Goal: Task Accomplishment & Management: Use online tool/utility

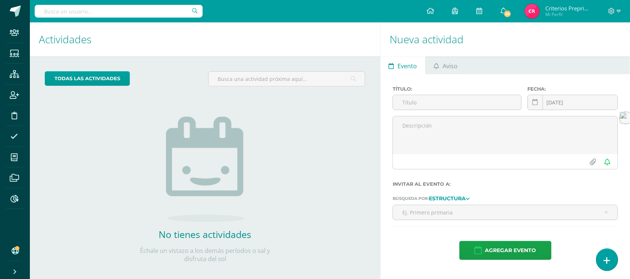
click at [604, 261] on icon at bounding box center [607, 261] width 7 height 9
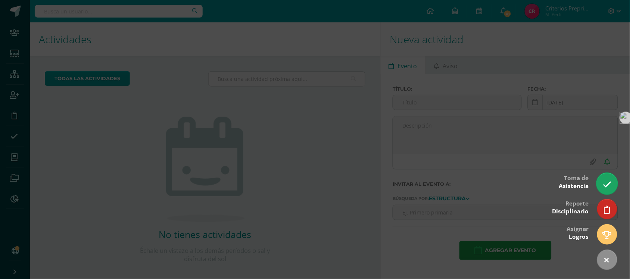
click at [608, 186] on icon at bounding box center [607, 184] width 9 height 9
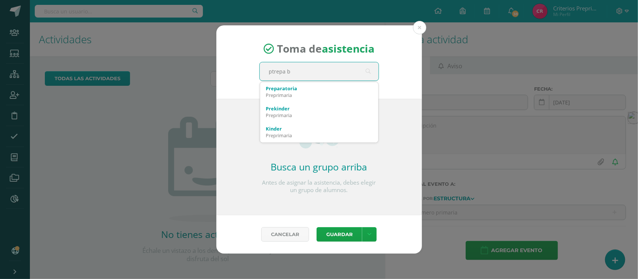
click at [299, 74] on input "ptrepa b" at bounding box center [319, 71] width 119 height 18
type input "ptrepa b"
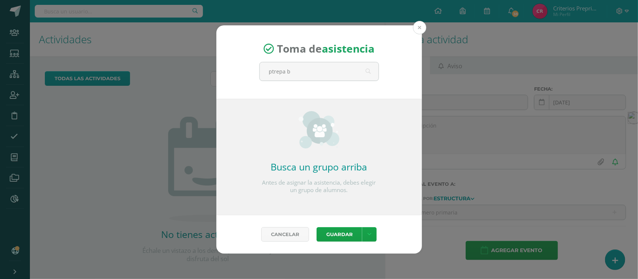
click at [417, 28] on button at bounding box center [419, 27] width 13 height 13
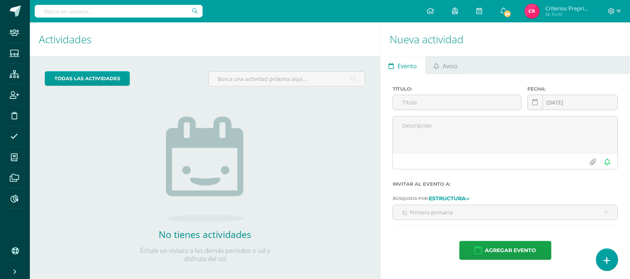
click at [607, 264] on icon at bounding box center [607, 261] width 7 height 9
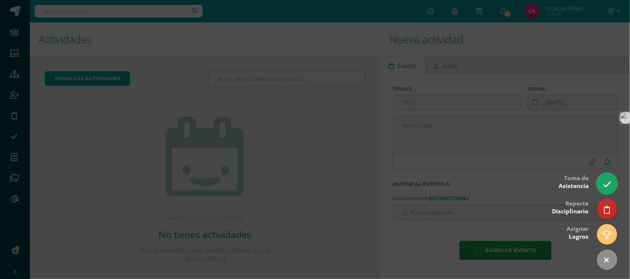
click at [611, 182] on icon at bounding box center [607, 184] width 9 height 9
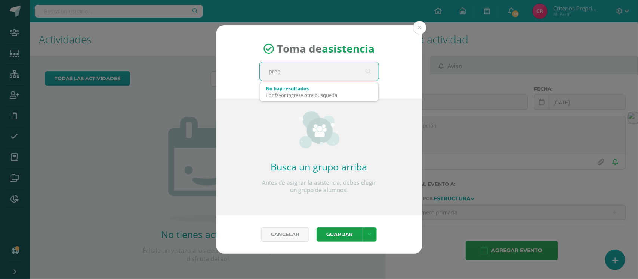
type input "prepa"
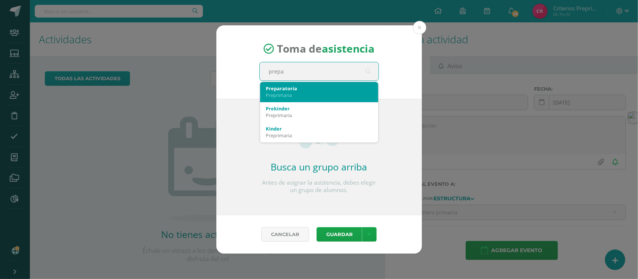
click at [290, 90] on div "Preparatoria" at bounding box center [319, 88] width 106 height 7
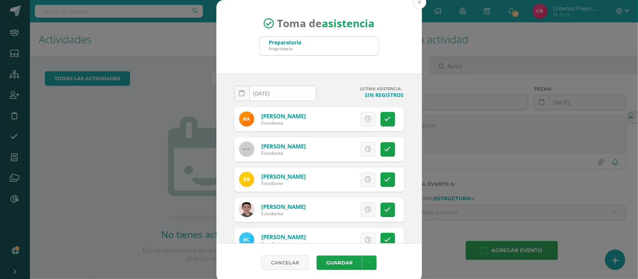
click at [414, 1] on button at bounding box center [419, 2] width 13 height 13
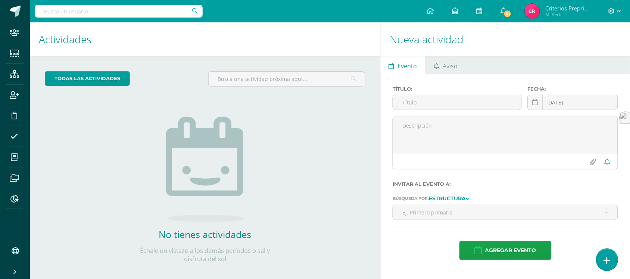
click at [602, 260] on link at bounding box center [607, 260] width 21 height 22
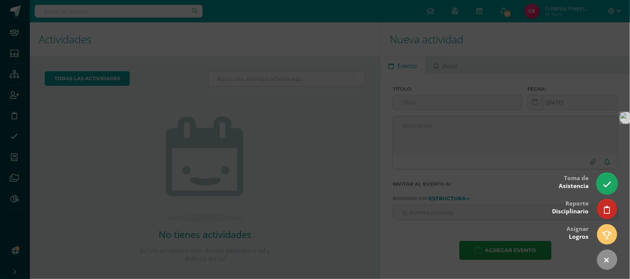
click at [606, 180] on icon at bounding box center [607, 184] width 9 height 9
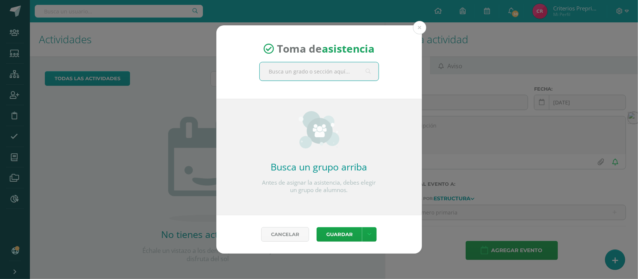
click at [334, 68] on input "text" at bounding box center [319, 71] width 119 height 18
type input "preparatoria B"
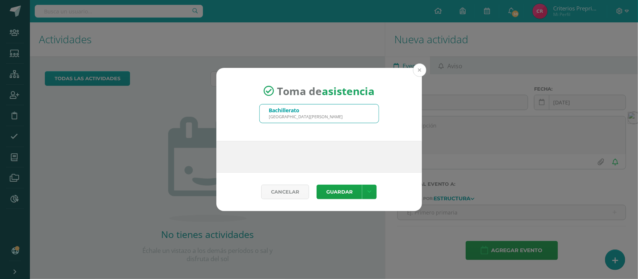
click at [421, 71] on button at bounding box center [419, 69] width 13 height 13
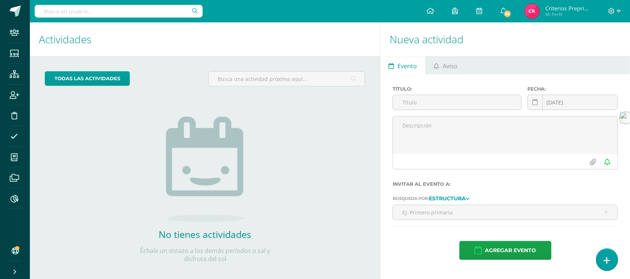
click at [608, 267] on link at bounding box center [607, 260] width 21 height 22
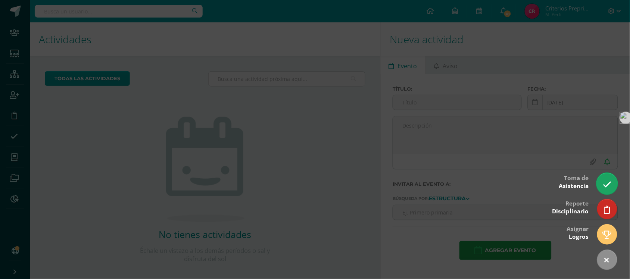
click at [610, 189] on link at bounding box center [607, 184] width 21 height 22
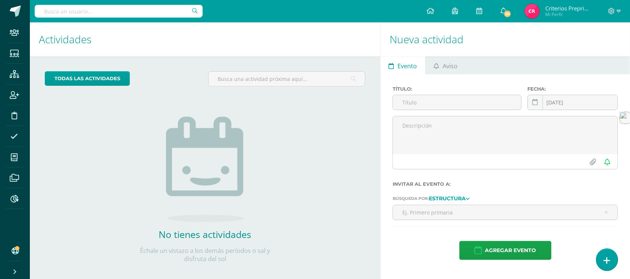
click at [611, 256] on link at bounding box center [607, 260] width 21 height 22
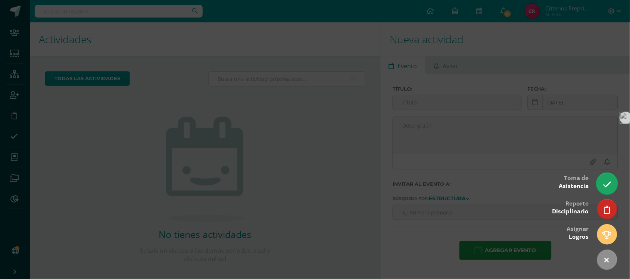
click at [604, 186] on icon at bounding box center [607, 184] width 9 height 9
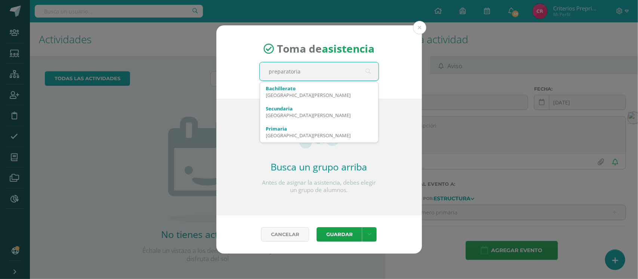
type input "preparatoria b"
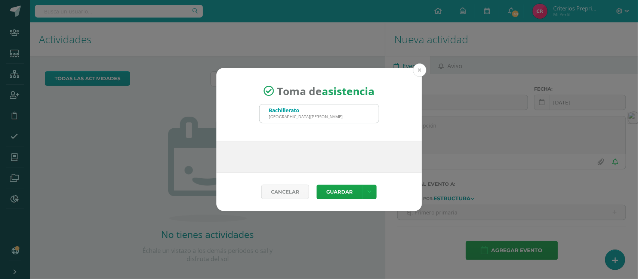
click at [417, 71] on button at bounding box center [419, 69] width 13 height 13
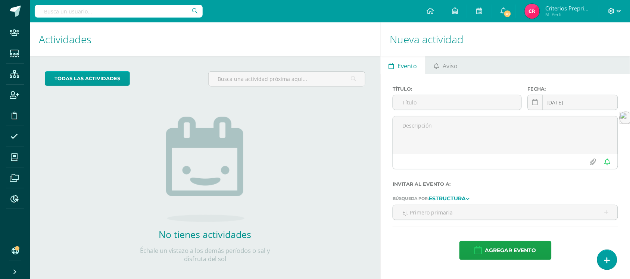
click at [621, 11] on icon at bounding box center [619, 11] width 4 height 3
click at [572, 64] on span "Cerrar sesión" at bounding box center [567, 61] width 34 height 7
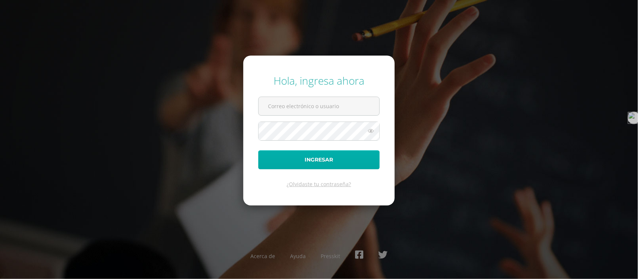
type input "[EMAIL_ADDRESS][DOMAIN_NAME]"
click at [311, 161] on button "Ingresar" at bounding box center [318, 160] width 121 height 19
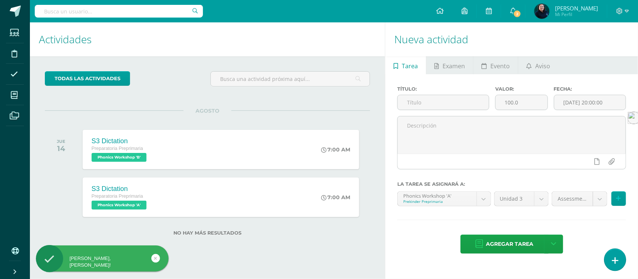
click at [614, 264] on icon at bounding box center [614, 261] width 7 height 9
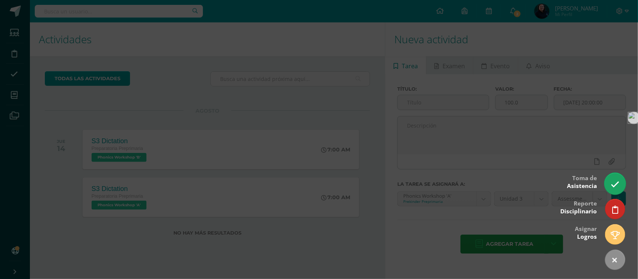
click at [613, 179] on link at bounding box center [614, 184] width 21 height 22
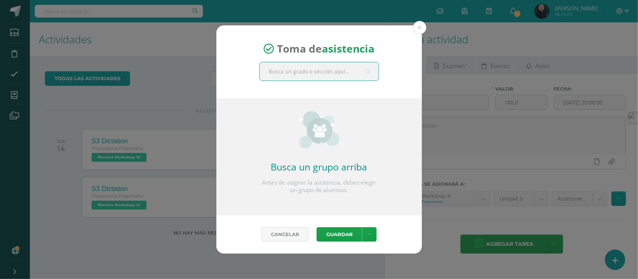
click at [331, 75] on input "text" at bounding box center [319, 71] width 119 height 18
type input "preparatoria b"
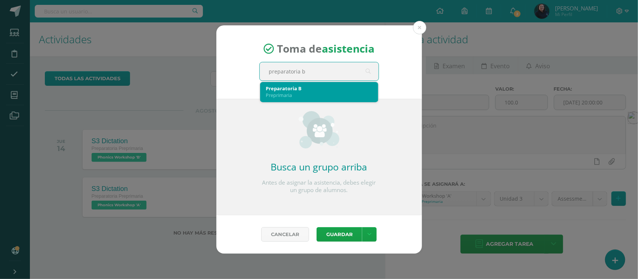
click at [299, 95] on div "Preprimaria" at bounding box center [319, 95] width 106 height 7
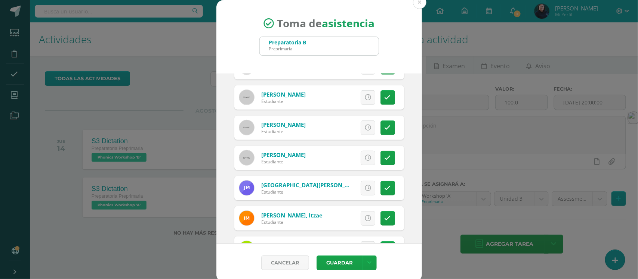
scroll to position [280, 0]
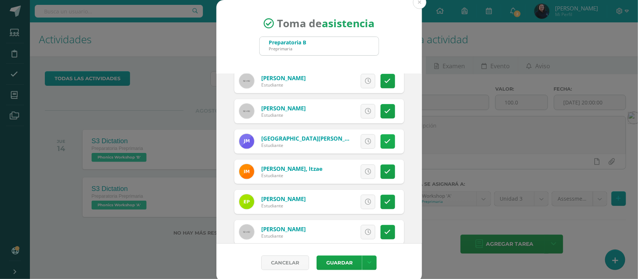
click at [380, 143] on link at bounding box center [387, 141] width 15 height 15
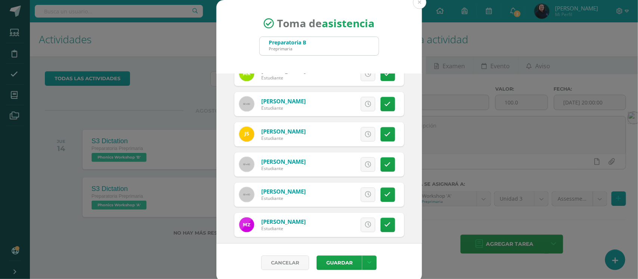
scroll to position [535, 0]
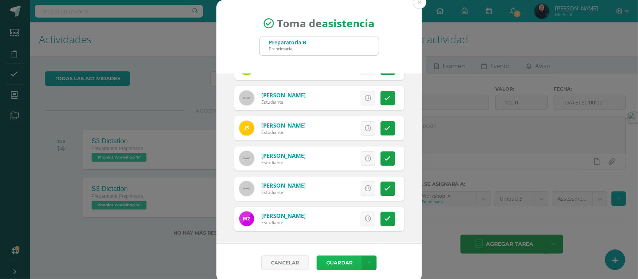
click at [329, 266] on button "Guardar" at bounding box center [339, 263] width 46 height 15
